Goal: Transaction & Acquisition: Purchase product/service

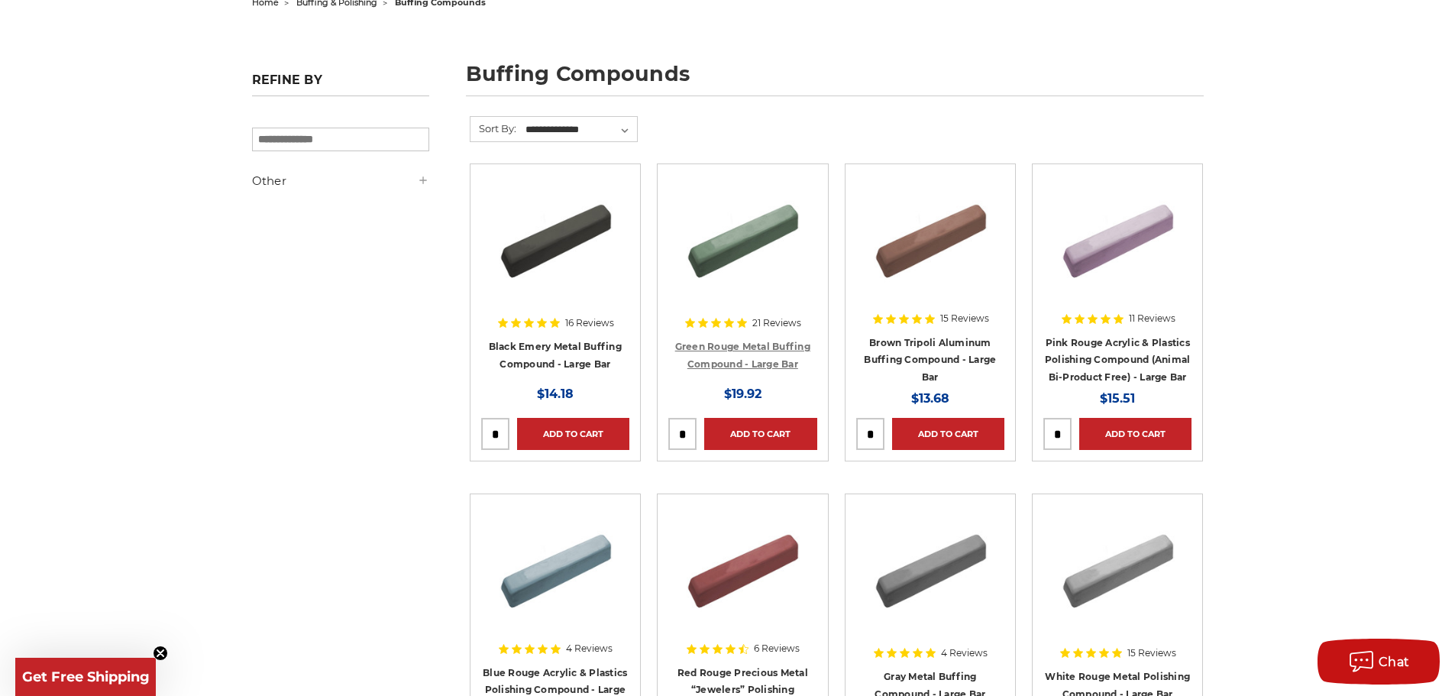
scroll to position [153, 0]
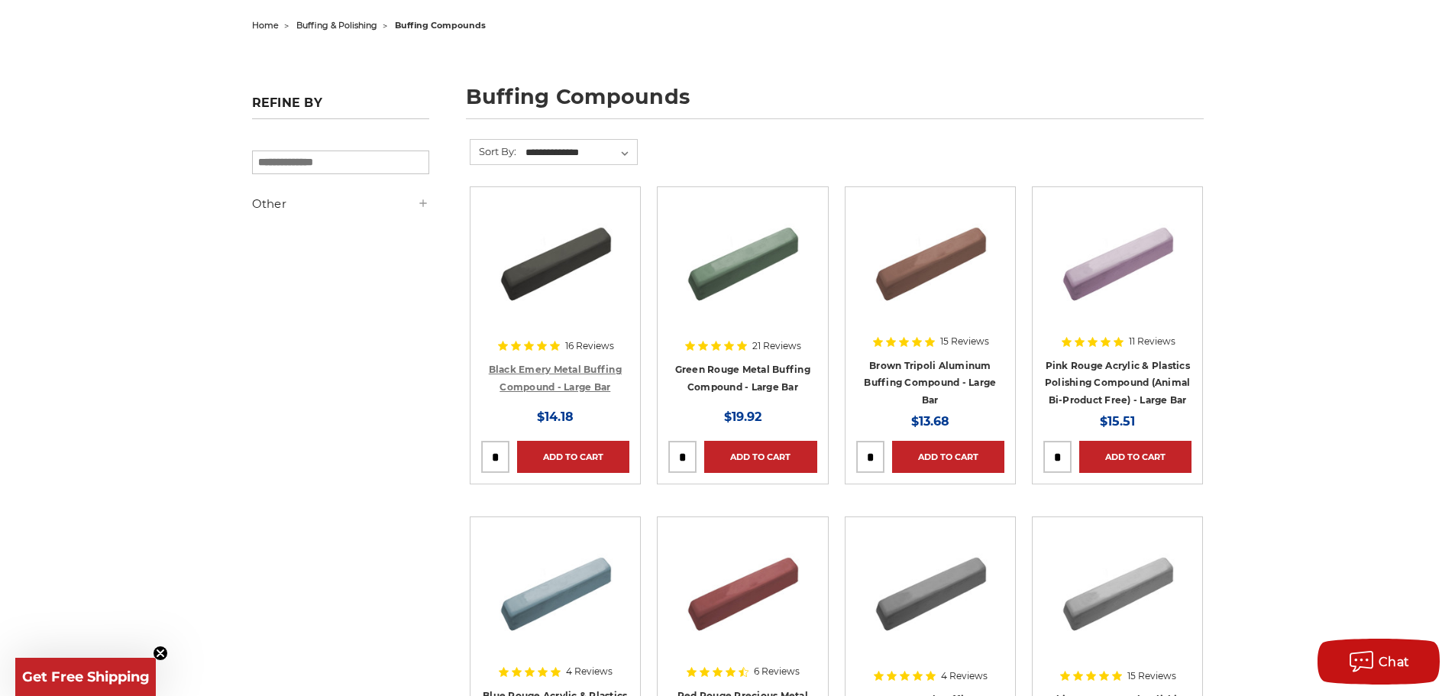
click at [563, 374] on link "Black Emery Metal Buffing Compound - Large Bar" at bounding box center [555, 378] width 133 height 29
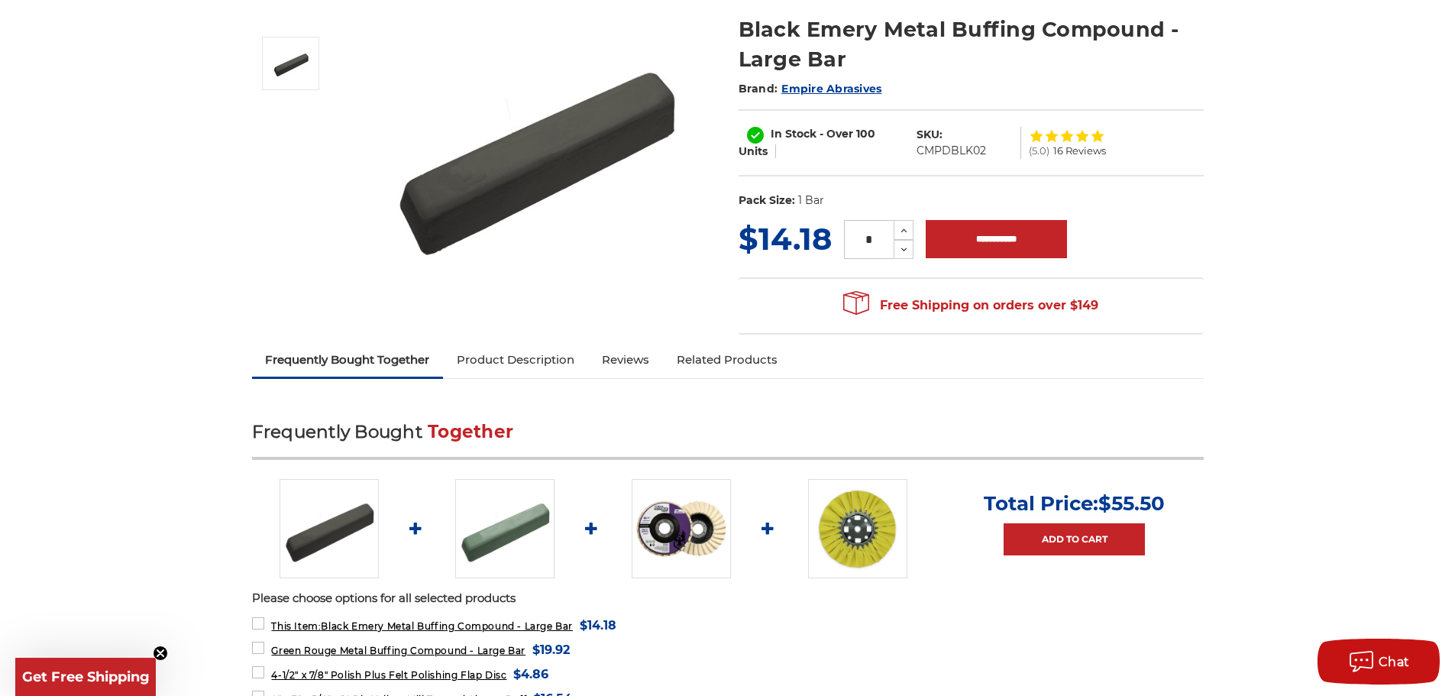
scroll to position [229, 0]
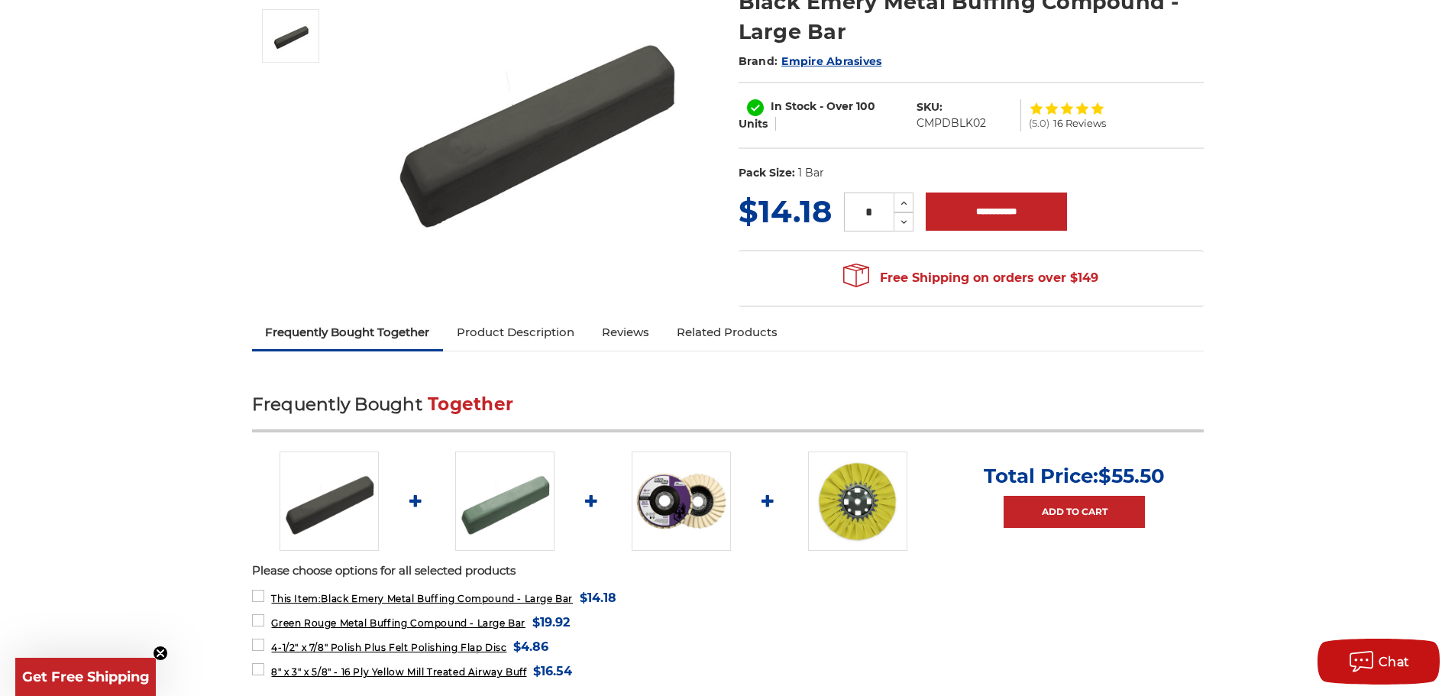
click at [532, 335] on link "Product Description" at bounding box center [515, 332] width 145 height 34
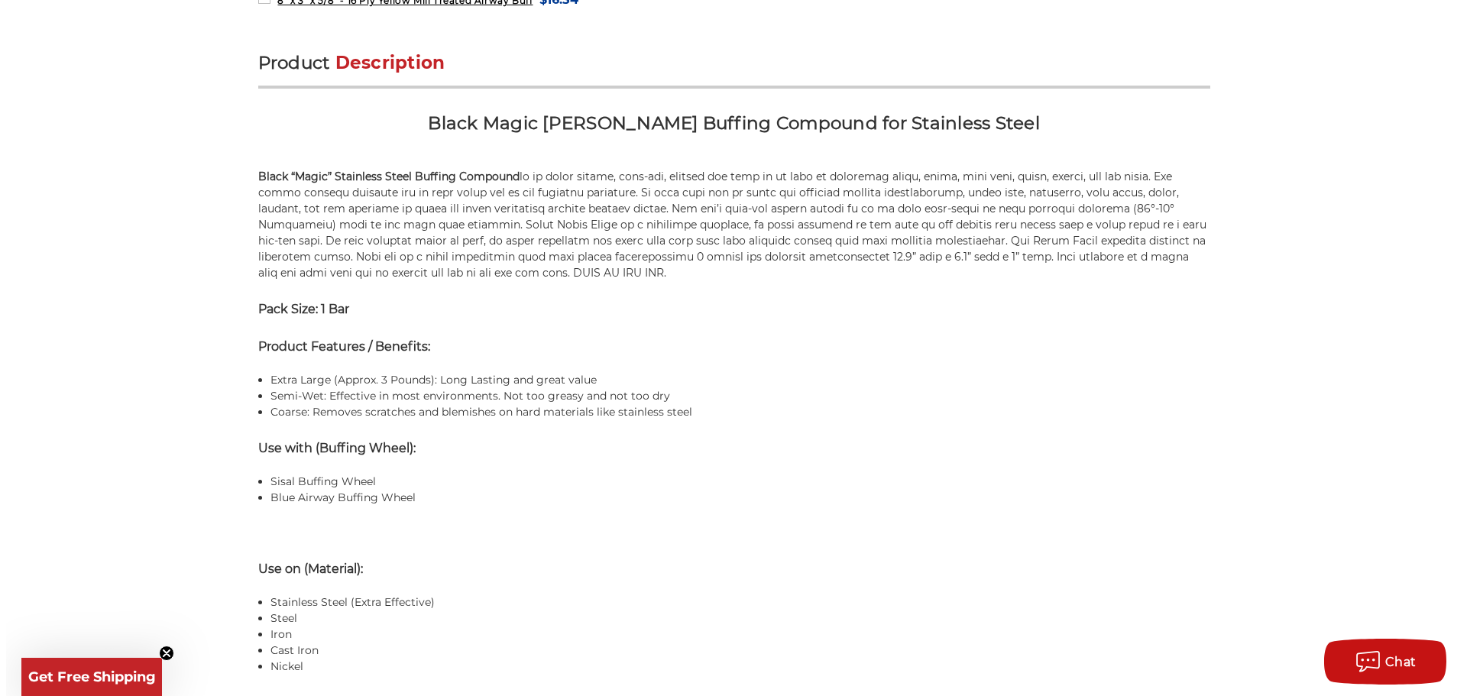
scroll to position [936, 0]
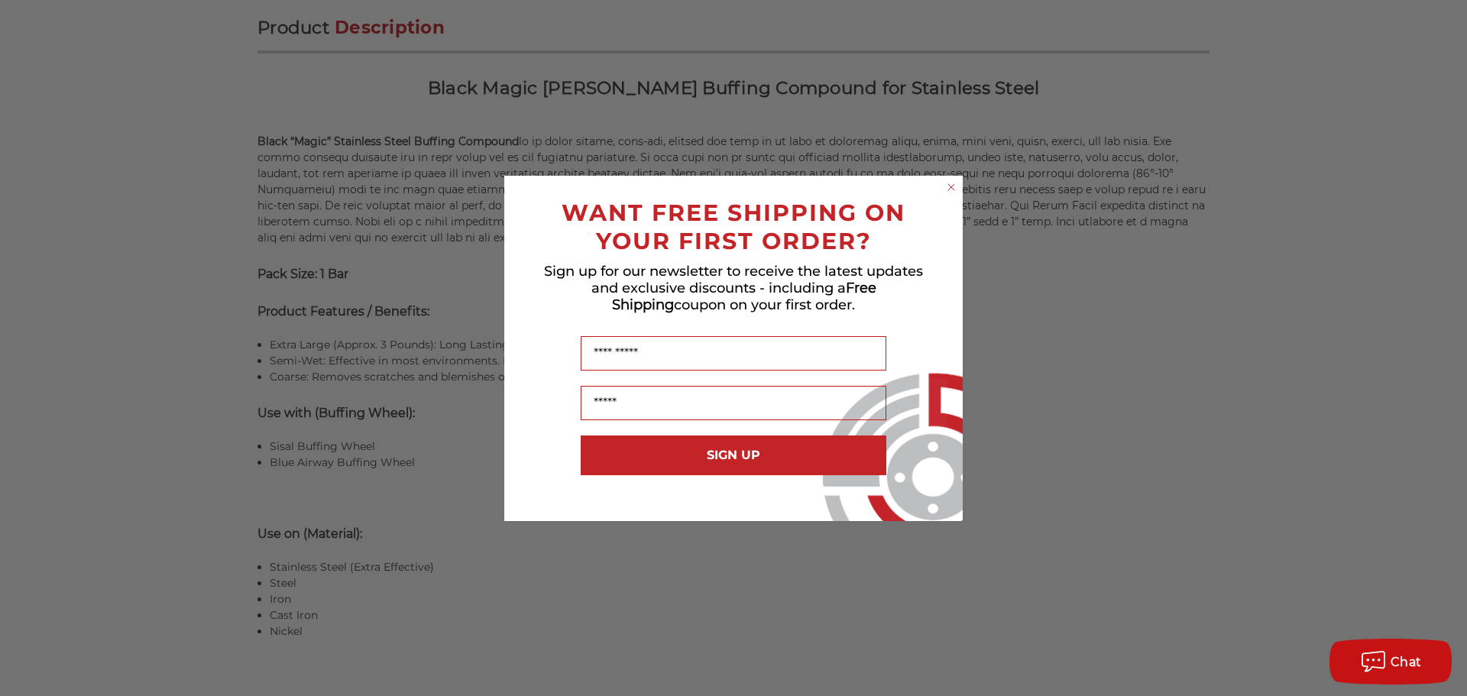
click at [953, 189] on icon "Close dialog" at bounding box center [951, 187] width 6 height 6
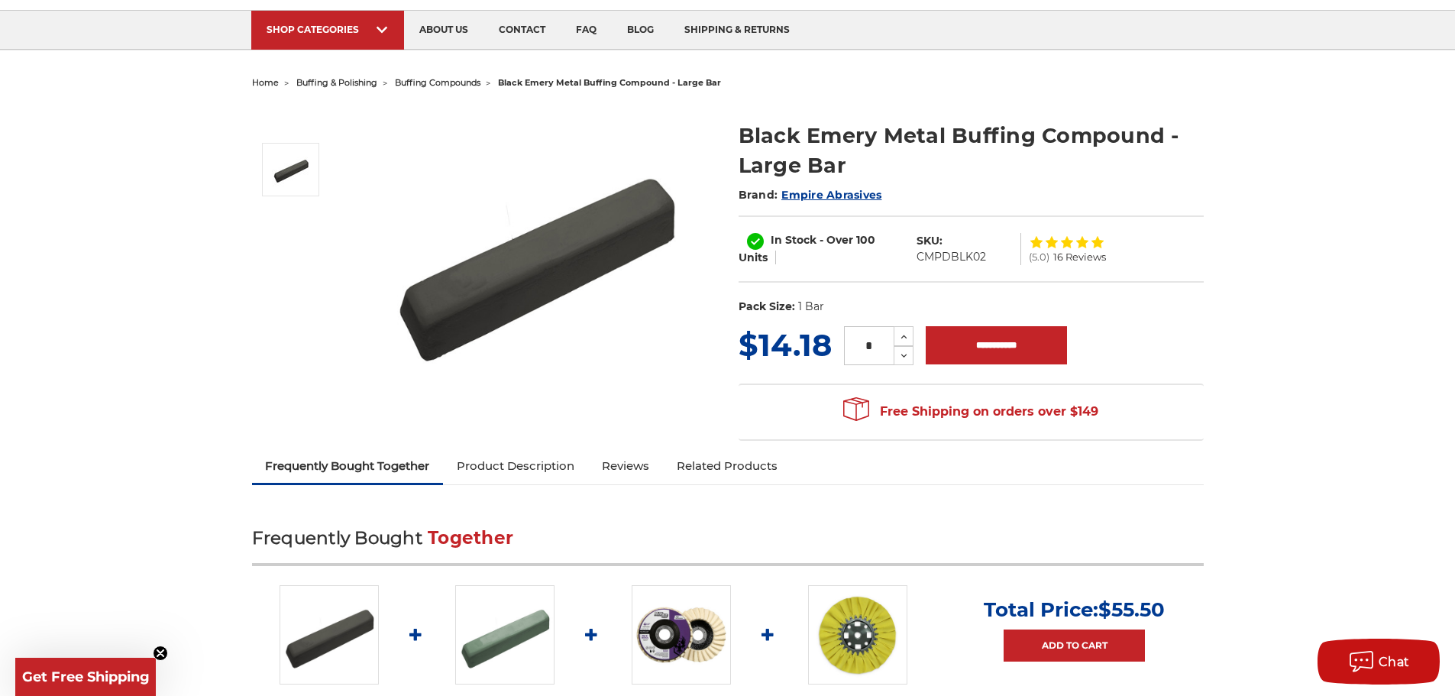
scroll to position [0, 0]
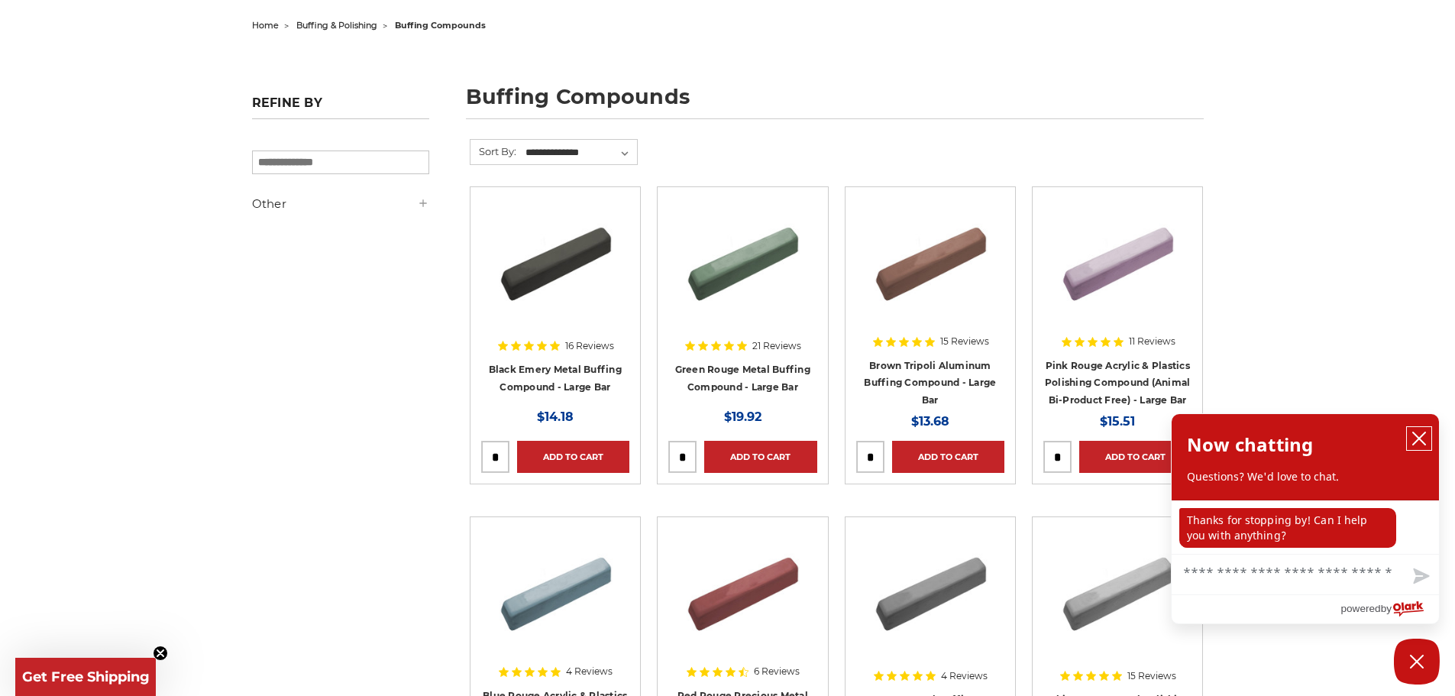
click at [1422, 444] on icon "close chatbox" at bounding box center [1419, 438] width 15 height 15
